Goal: Information Seeking & Learning: Find specific fact

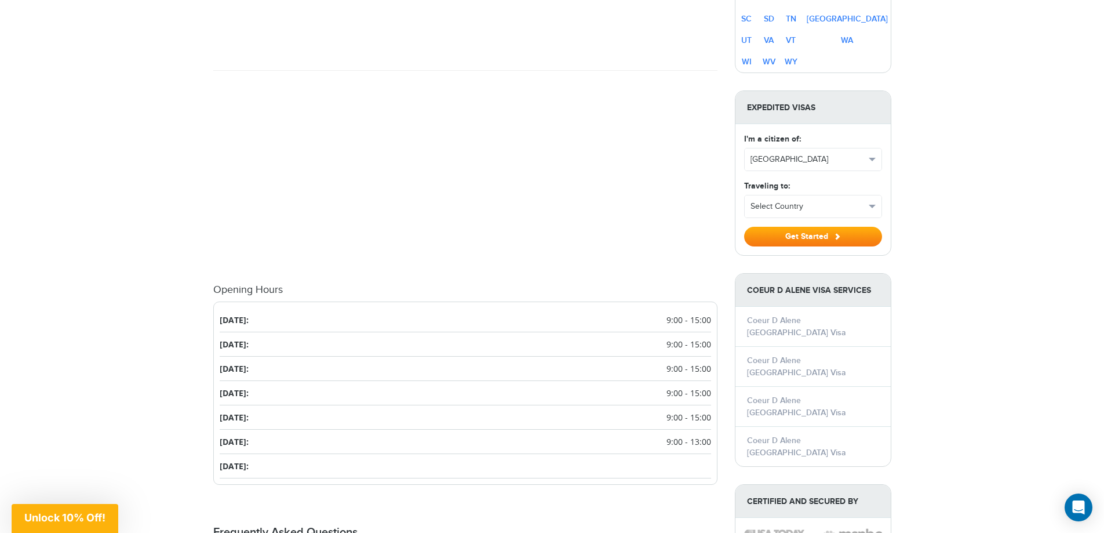
scroll to position [974, 0]
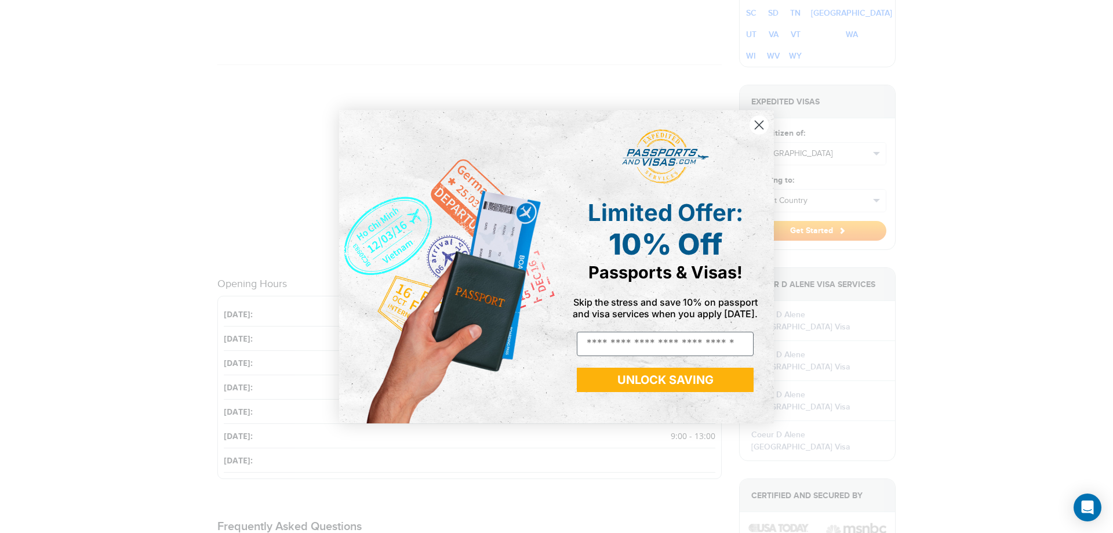
click at [757, 132] on circle "Close dialog" at bounding box center [758, 124] width 19 height 19
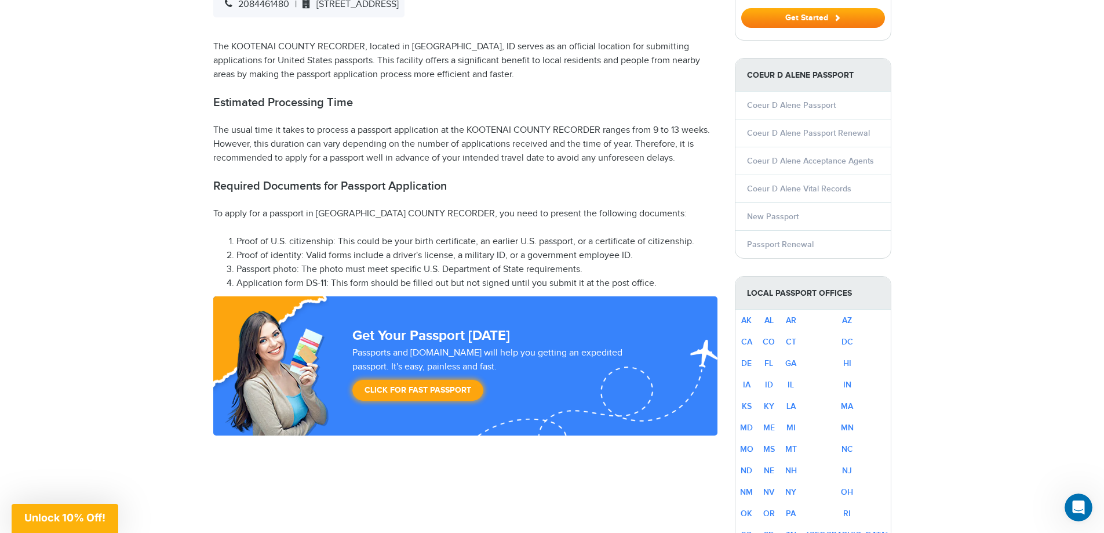
scroll to position [336, 0]
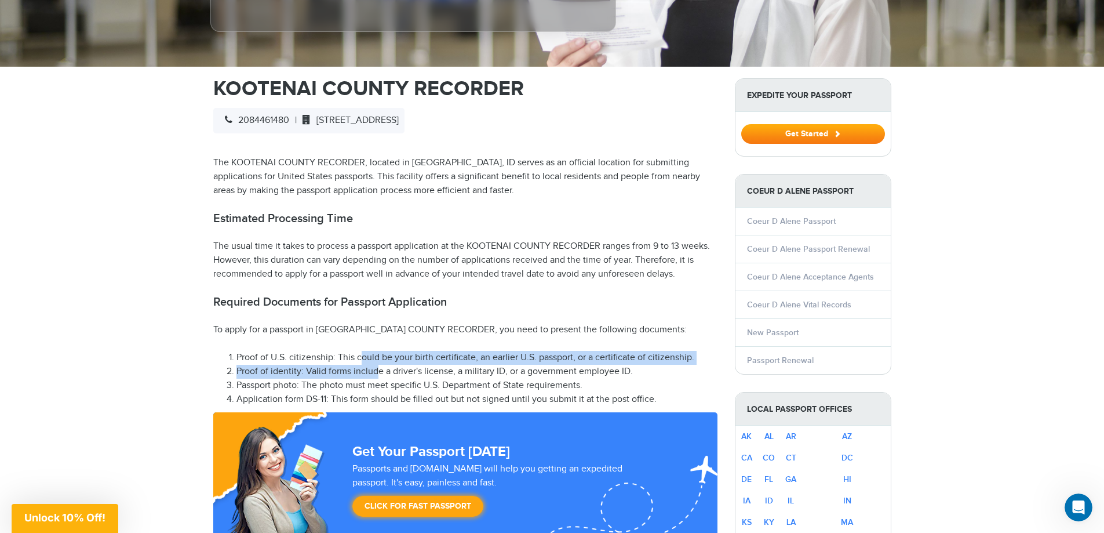
drag, startPoint x: 364, startPoint y: 356, endPoint x: 381, endPoint y: 374, distance: 24.6
click at [380, 374] on ol "Proof of U.S. citizenship: This could be your birth certificate, an earlier U.S…" at bounding box center [465, 379] width 504 height 56
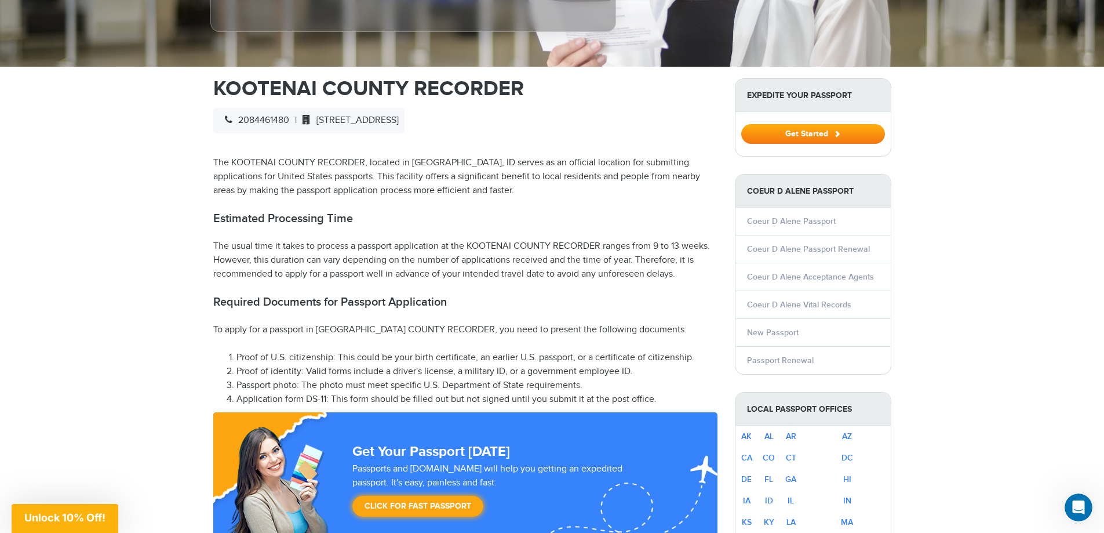
click at [389, 370] on li "Proof of identity: Valid forms include a driver's license, a military ID, or a …" at bounding box center [476, 372] width 481 height 14
drag, startPoint x: 493, startPoint y: 367, endPoint x: 591, endPoint y: 370, distance: 97.4
click at [598, 370] on li "Proof of identity: Valid forms include a driver's license, a military ID, or a …" at bounding box center [476, 372] width 481 height 14
drag, startPoint x: 305, startPoint y: 385, endPoint x: 593, endPoint y: 383, distance: 288.1
click at [593, 383] on li "Passport photo: The photo must meet specific U.S. Department of State requireme…" at bounding box center [476, 385] width 481 height 14
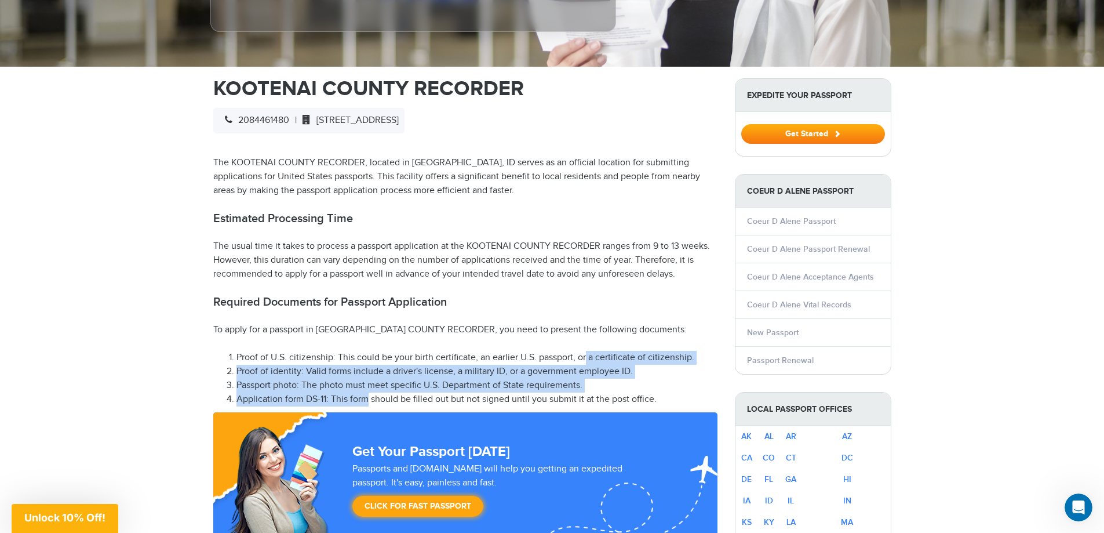
drag, startPoint x: 366, startPoint y: 398, endPoint x: 577, endPoint y: 342, distance: 218.3
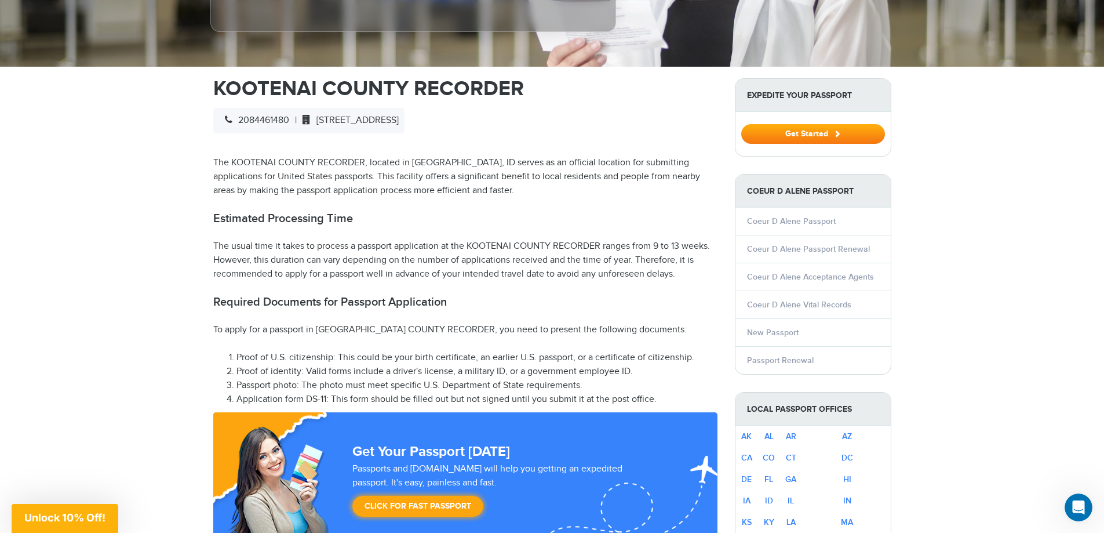
click at [409, 247] on p "The usual time it takes to process a passport application at the KOOTENAI COUNT…" at bounding box center [465, 260] width 504 height 42
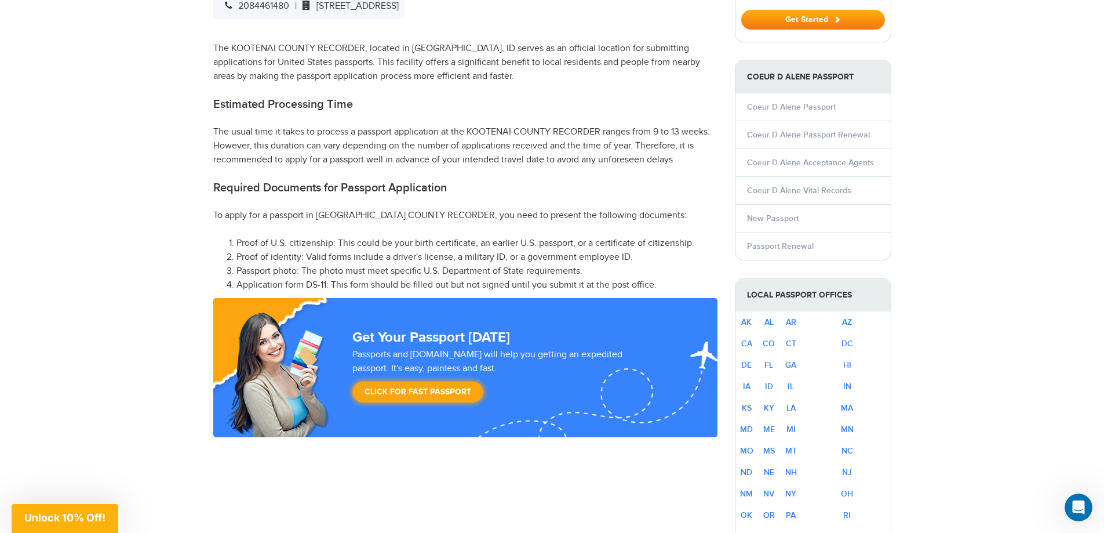
scroll to position [394, 0]
